Goal: Task Accomplishment & Management: Use online tool/utility

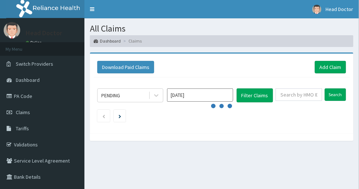
click at [193, 89] on input "Aug 2025" at bounding box center [200, 95] width 66 height 13
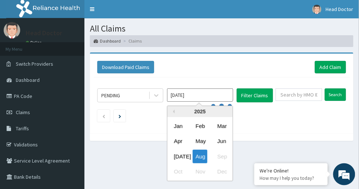
click at [179, 150] on div "Jul" at bounding box center [178, 157] width 15 height 14
click at [177, 142] on div "All Claims Dashboard Claims Download Paid Claims Add Claim × Note you can only …" at bounding box center [222, 117] width 275 height 199
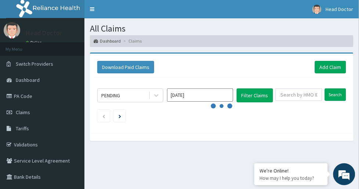
type input "Jul 2025"
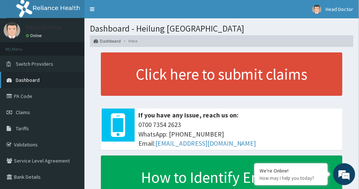
click at [32, 79] on span "Dashboard" at bounding box center [28, 80] width 24 height 7
click at [24, 81] on span "Dashboard" at bounding box center [28, 80] width 24 height 7
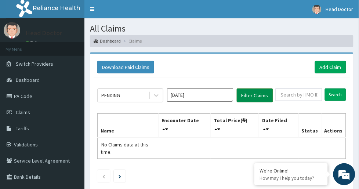
click at [248, 89] on button "Filter Claims" at bounding box center [255, 96] width 36 height 14
click at [138, 90] on div "PENDING" at bounding box center [123, 96] width 51 height 12
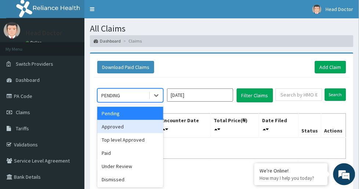
click at [133, 120] on div "Approved" at bounding box center [130, 126] width 66 height 13
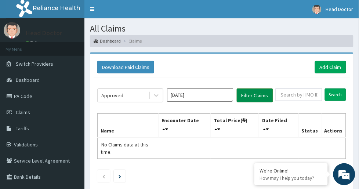
click at [242, 89] on button "Filter Claims" at bounding box center [255, 96] width 36 height 14
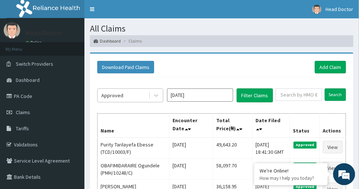
click at [137, 90] on div "Approved" at bounding box center [123, 96] width 51 height 12
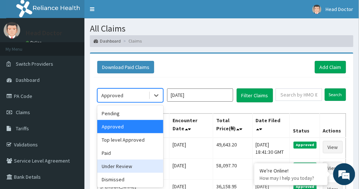
click at [124, 160] on div "Under Review" at bounding box center [130, 166] width 66 height 13
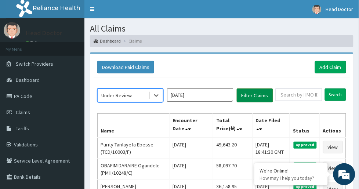
click at [241, 89] on button "Filter Claims" at bounding box center [255, 96] width 36 height 14
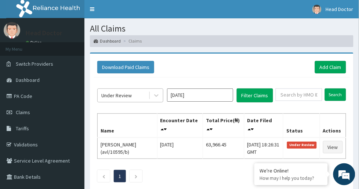
click at [133, 90] on div "Under Review" at bounding box center [123, 96] width 51 height 12
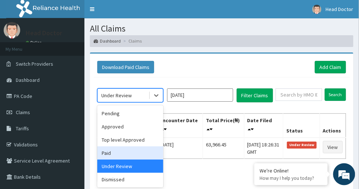
click at [121, 147] on div "Paid" at bounding box center [130, 153] width 66 height 13
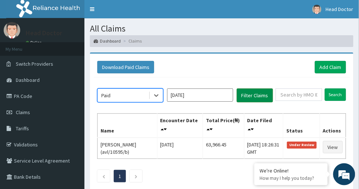
click at [245, 89] on button "Filter Claims" at bounding box center [255, 96] width 36 height 14
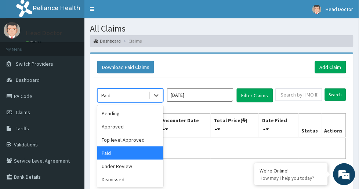
click at [147, 90] on div "Paid" at bounding box center [123, 96] width 51 height 12
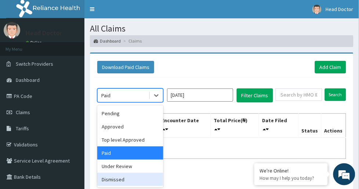
click at [126, 173] on div "Dismissed" at bounding box center [130, 179] width 66 height 13
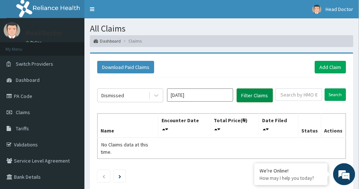
click at [251, 89] on button "Filter Claims" at bounding box center [255, 96] width 36 height 14
click at [125, 90] on div "Dismissed" at bounding box center [123, 96] width 51 height 12
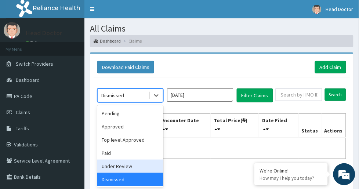
click at [121, 160] on div "Under Review" at bounding box center [130, 166] width 66 height 13
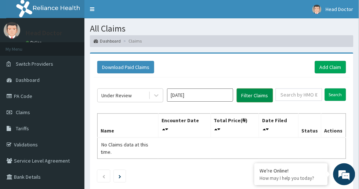
click at [247, 89] on button "Filter Claims" at bounding box center [255, 96] width 36 height 14
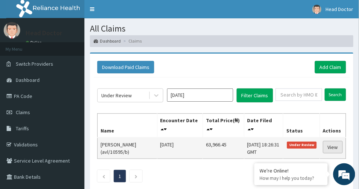
click at [333, 141] on link "View" at bounding box center [333, 147] width 20 height 12
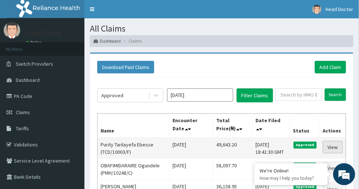
click at [335, 141] on link "View" at bounding box center [333, 147] width 20 height 12
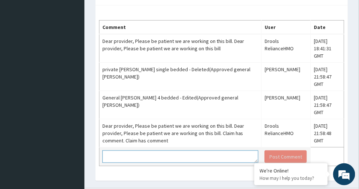
click at [230, 151] on textarea at bounding box center [181, 157] width 156 height 12
type textarea "okay"
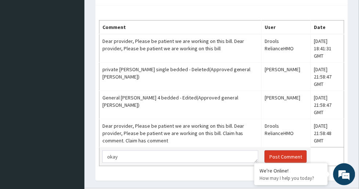
click at [265, 151] on button "Post Comment" at bounding box center [286, 157] width 42 height 12
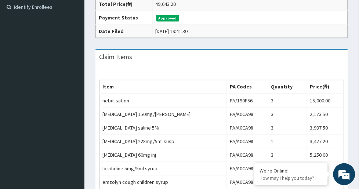
scroll to position [37, 0]
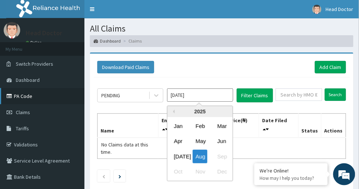
click at [20, 93] on link "PA Code" at bounding box center [42, 96] width 85 height 16
